Goal: Information Seeking & Learning: Learn about a topic

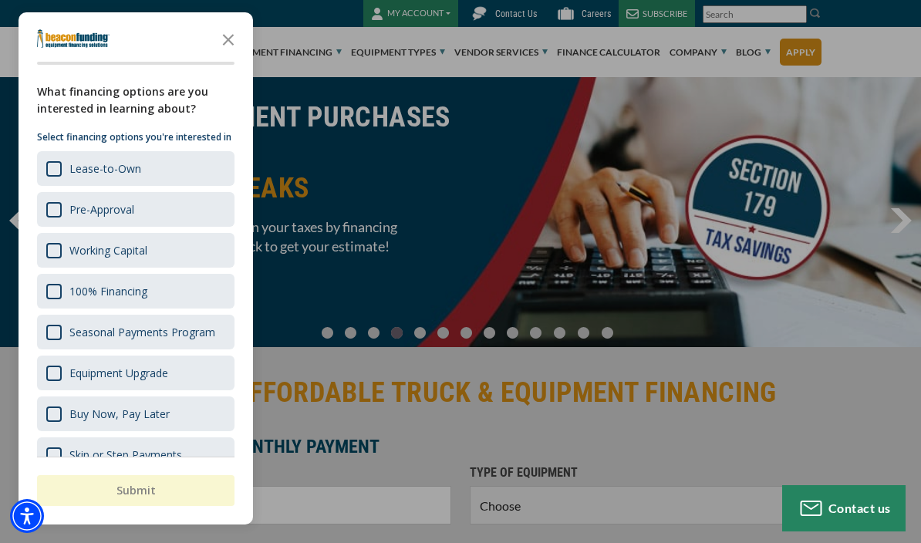
click at [718, 330] on div at bounding box center [460, 271] width 921 height 543
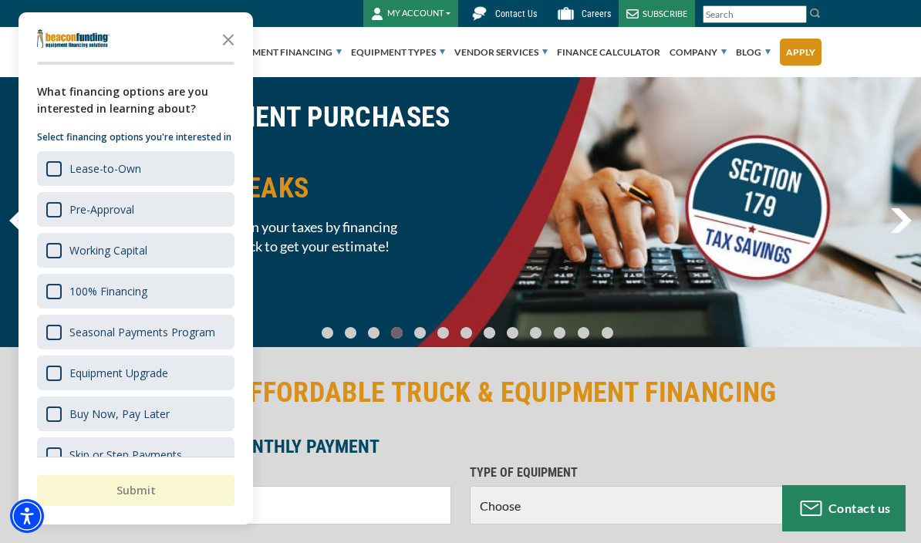
click at [204, 35] on div "Survey" at bounding box center [135, 38] width 197 height 31
click at [227, 52] on icon "Close the survey" at bounding box center [228, 38] width 31 height 31
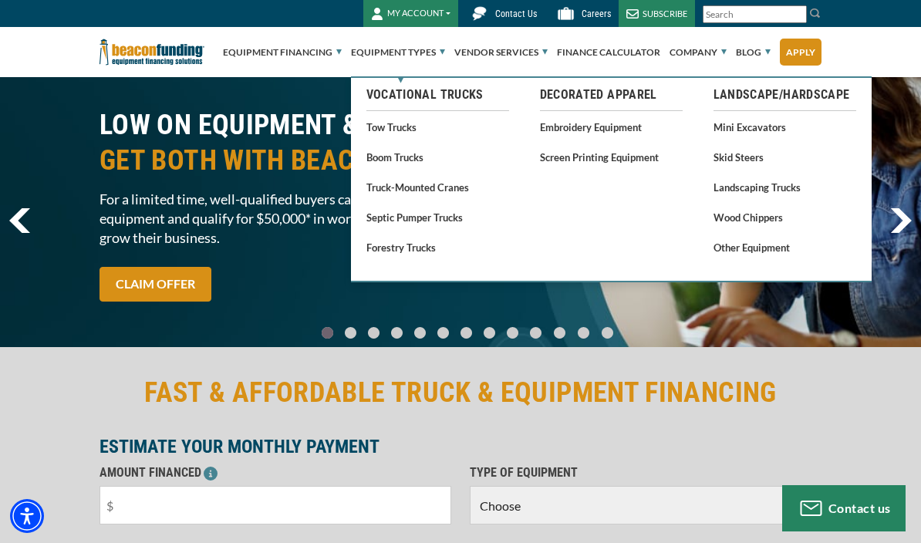
click at [820, 417] on div "FAST & AFFORDABLE TRUCK & EQUIPMENT FINANCING" at bounding box center [460, 398] width 740 height 47
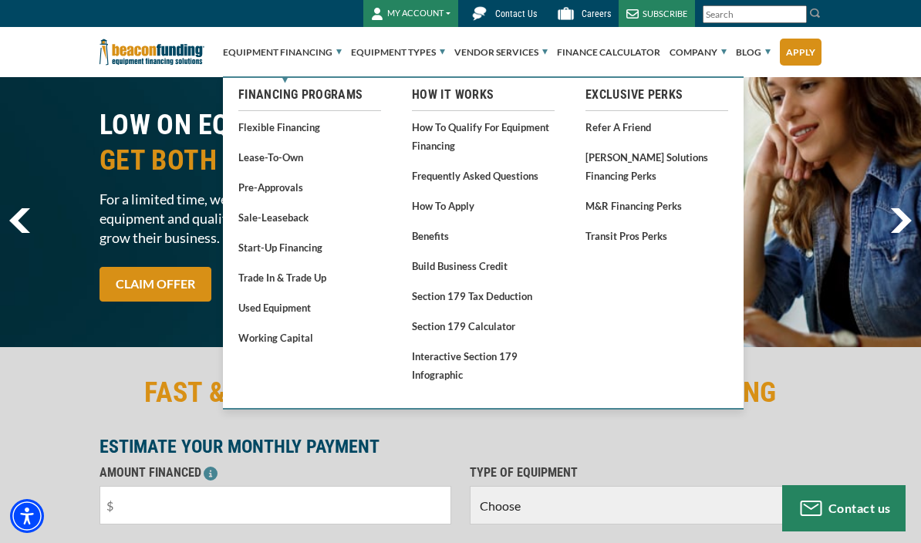
click at [299, 313] on link "Used Equipment" at bounding box center [309, 307] width 143 height 19
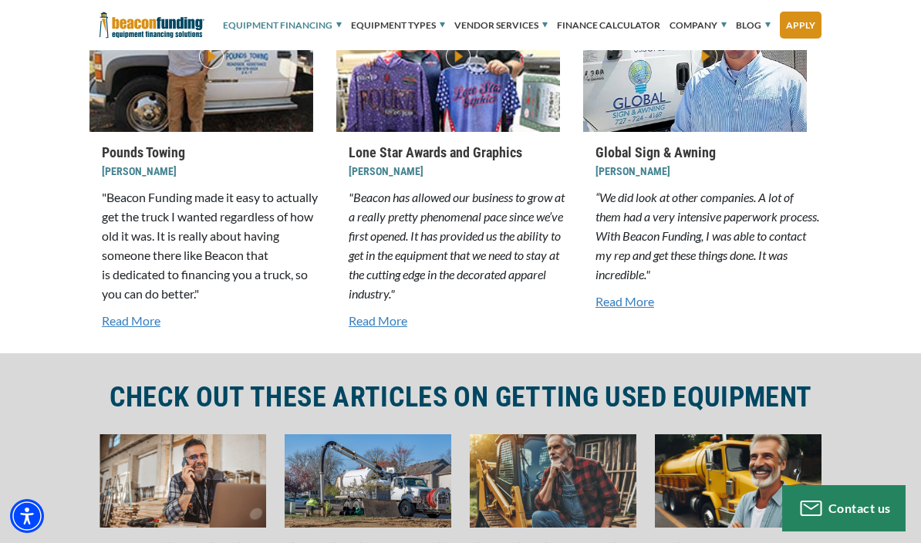
scroll to position [3956, 0]
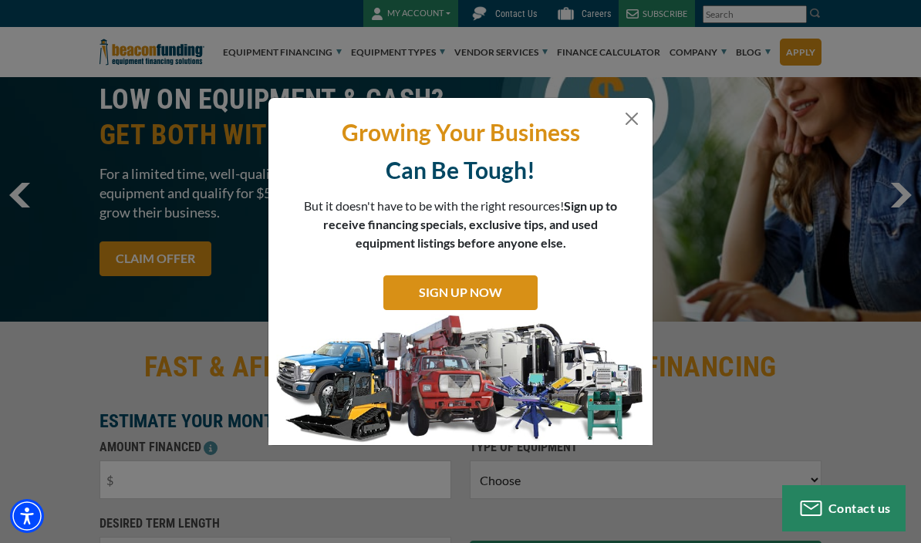
scroll to position [29, 0]
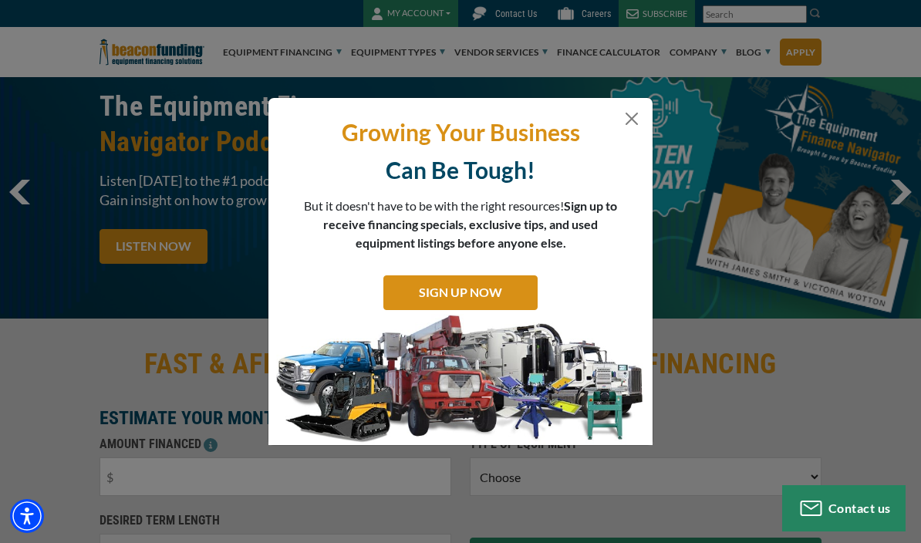
click at [501, 298] on link "SIGN UP NOW" at bounding box center [460, 292] width 154 height 35
